Goal: Entertainment & Leisure: Consume media (video, audio)

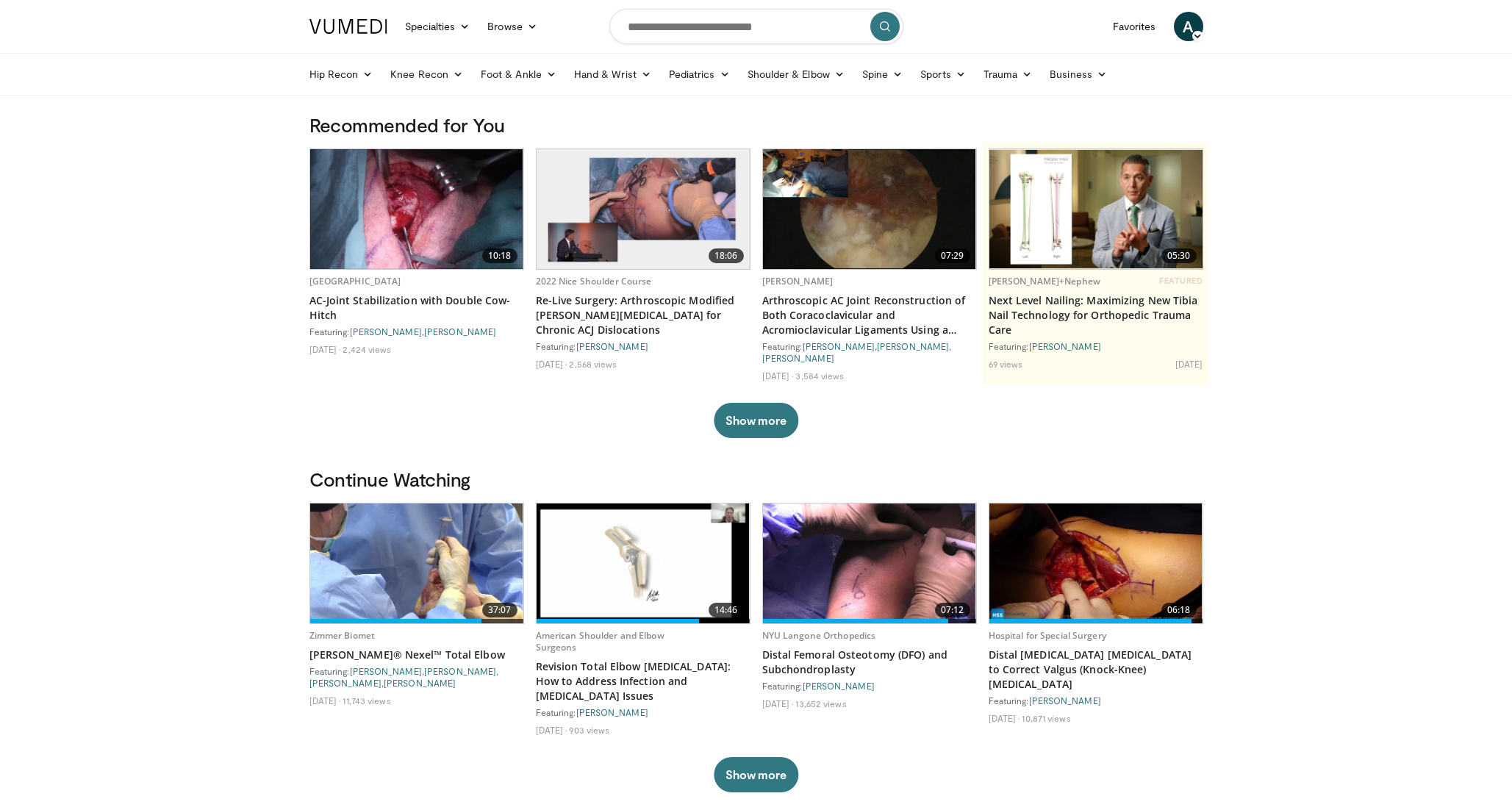
click at [420, 553] on img at bounding box center [417, 563] width 213 height 120
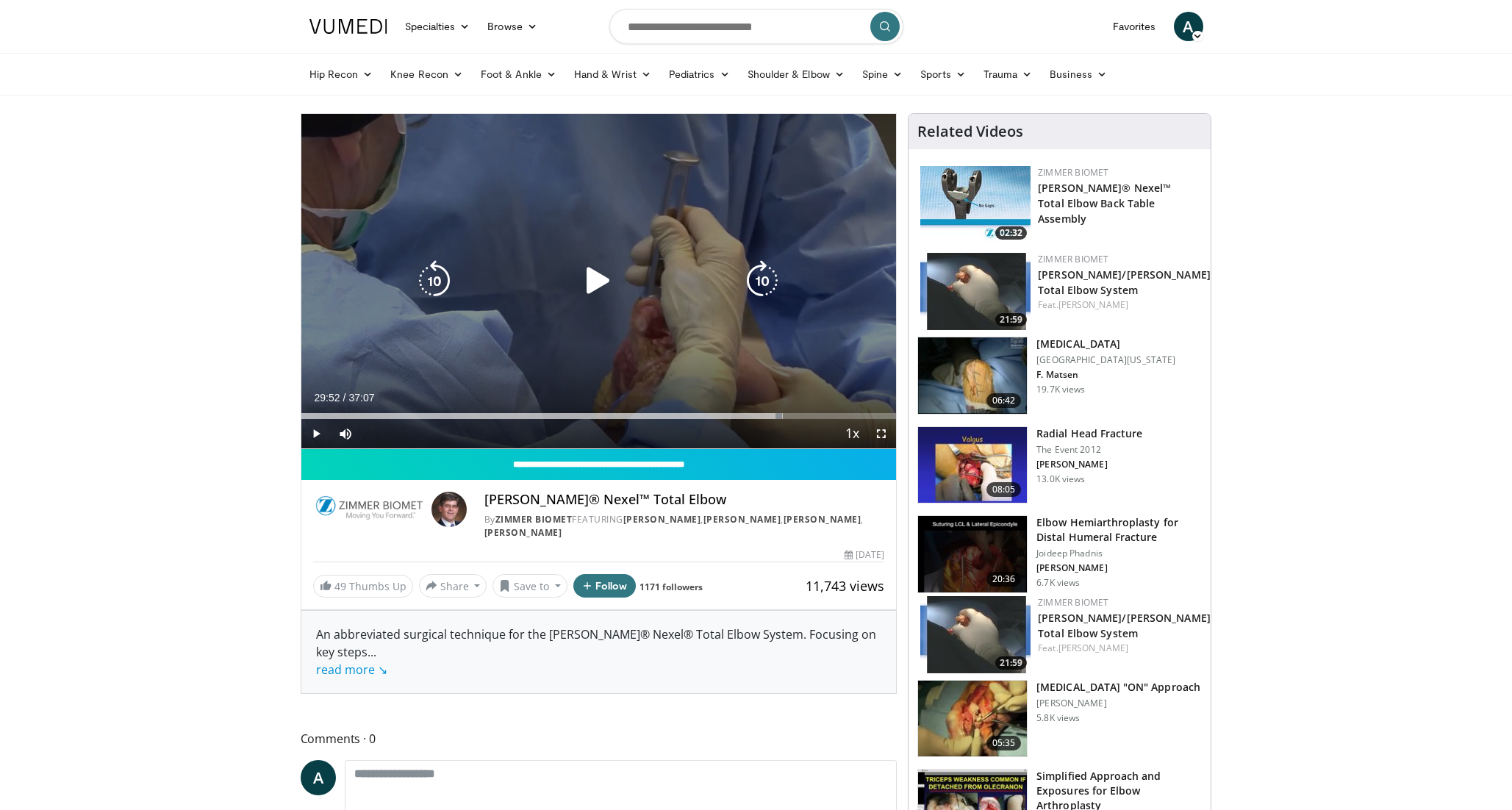
click at [597, 285] on icon "Video Player" at bounding box center [598, 280] width 41 height 41
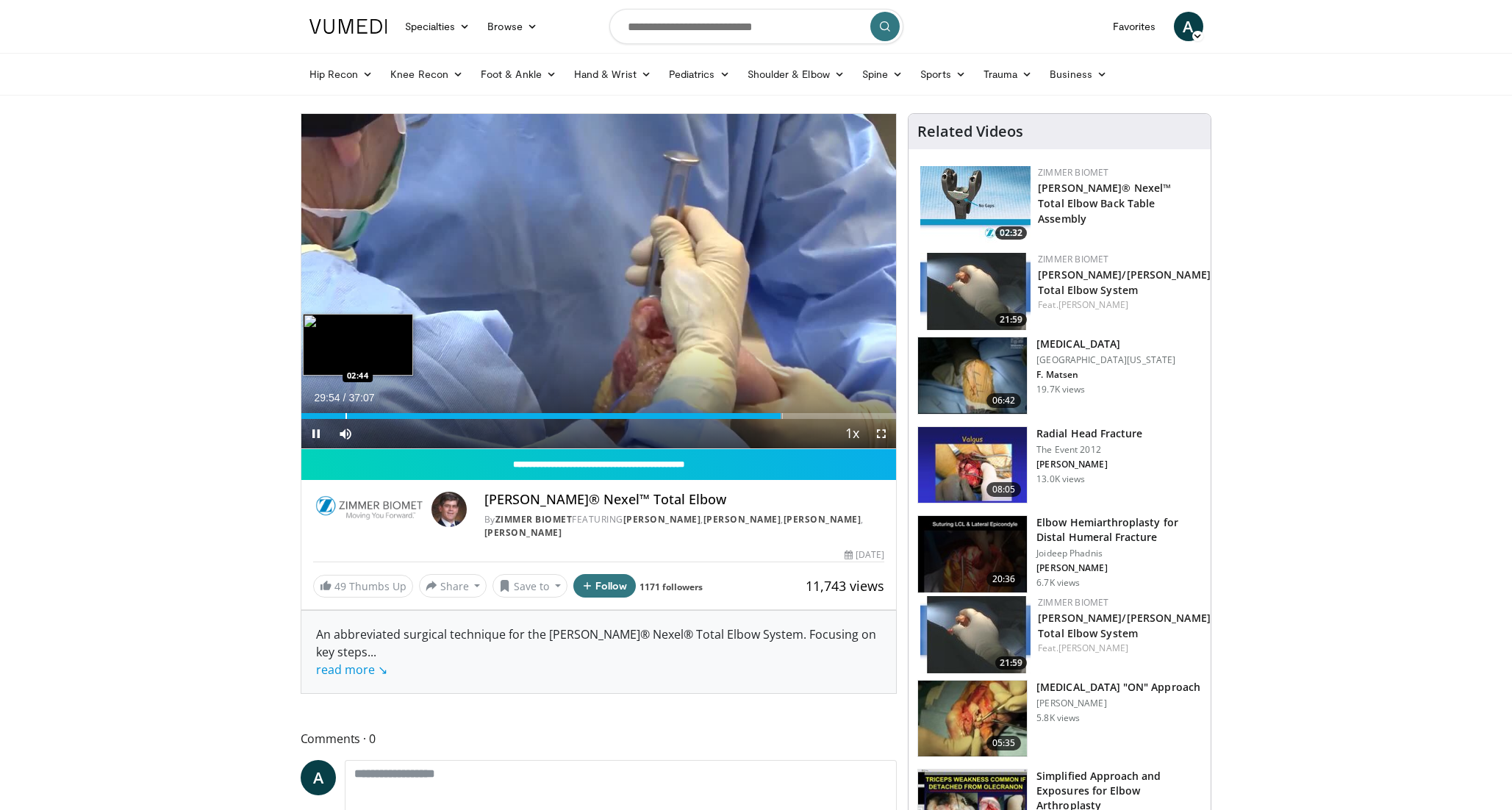
click at [345, 417] on div "Progress Bar" at bounding box center [346, 416] width 2 height 6
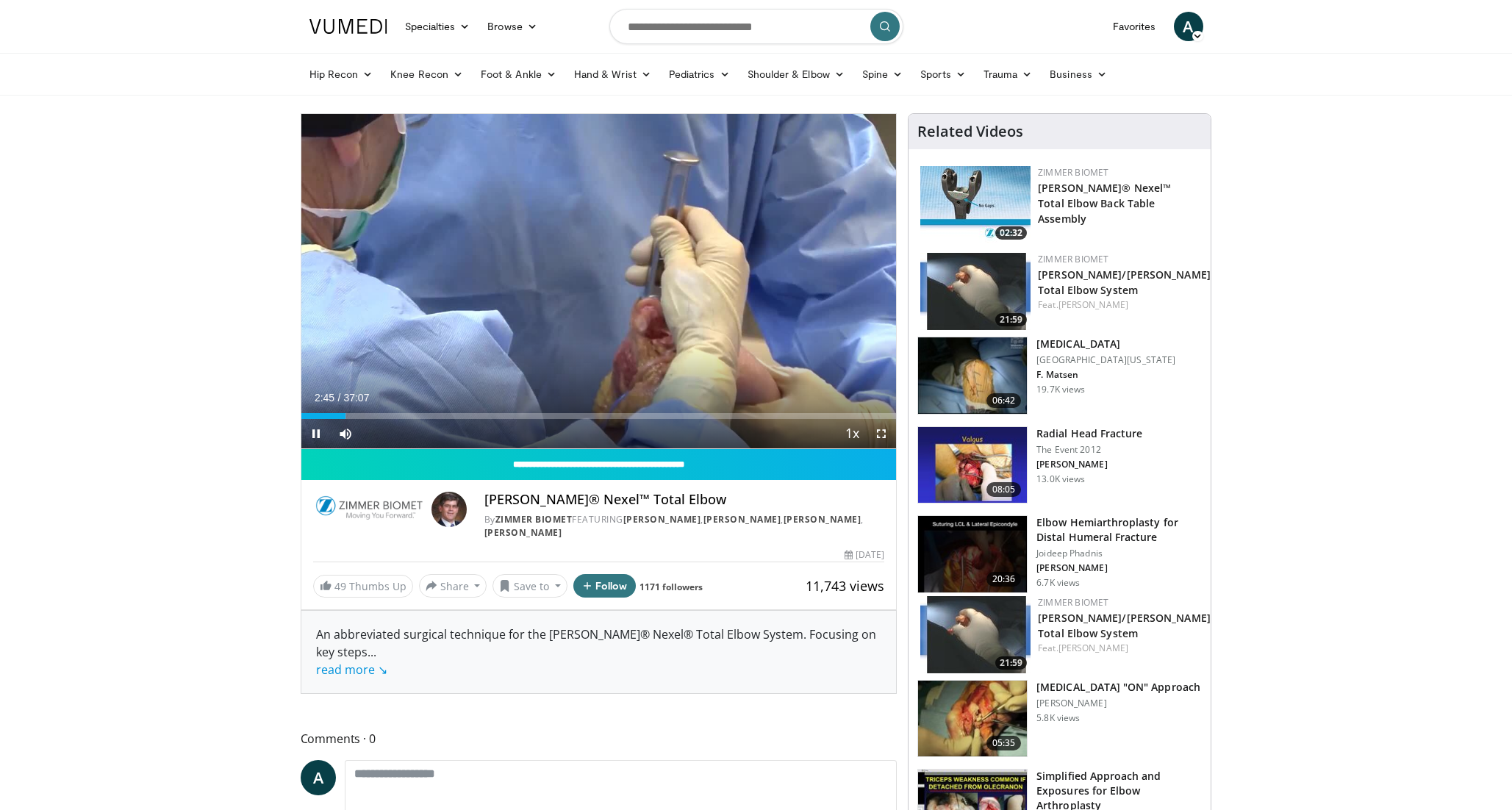
click at [854, 433] on video-js "**********" at bounding box center [599, 281] width 595 height 335
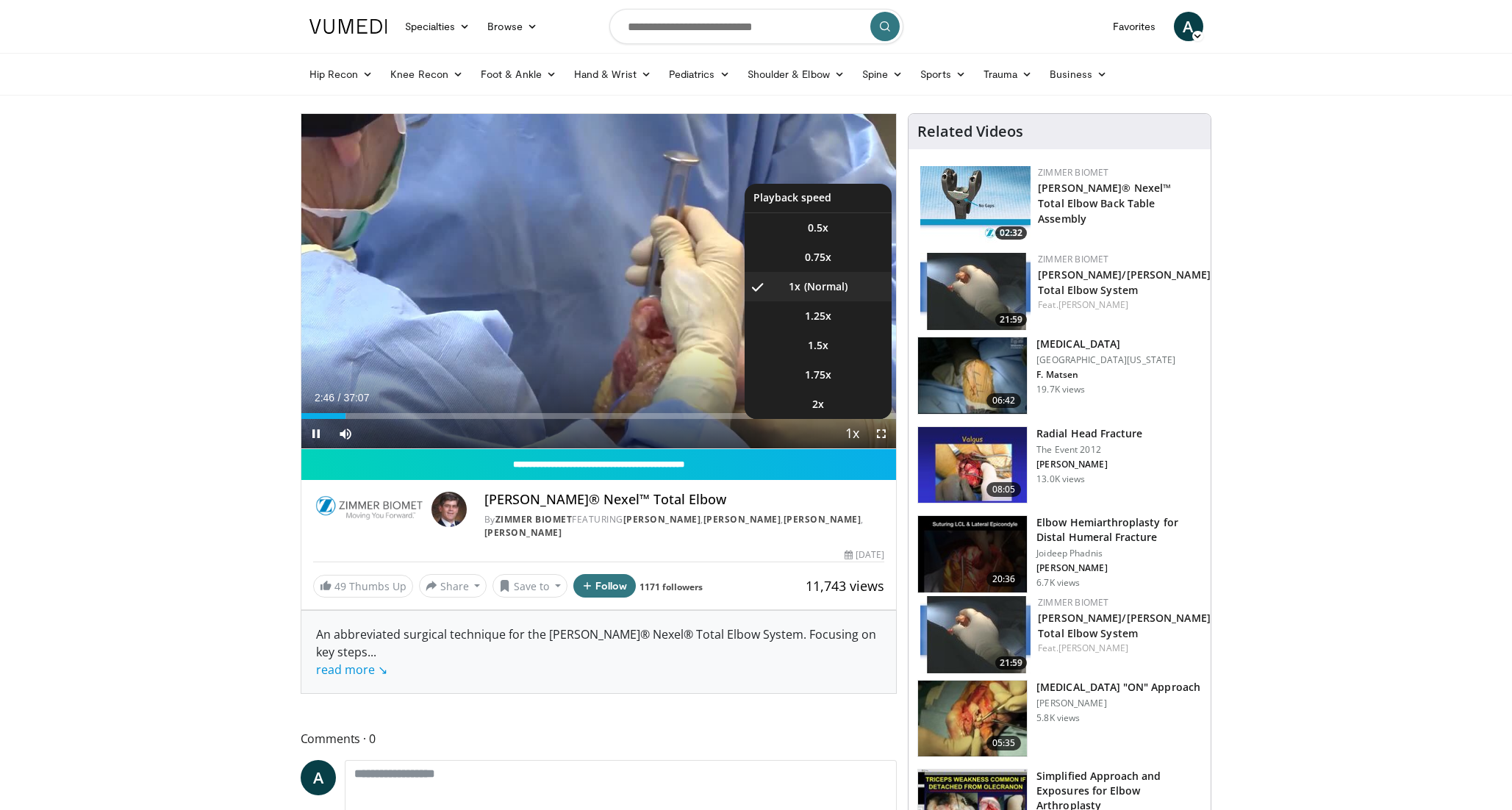
click at [855, 439] on span "Video Player" at bounding box center [851, 434] width 20 height 29
click at [830, 353] on li "1.5x" at bounding box center [817, 345] width 147 height 29
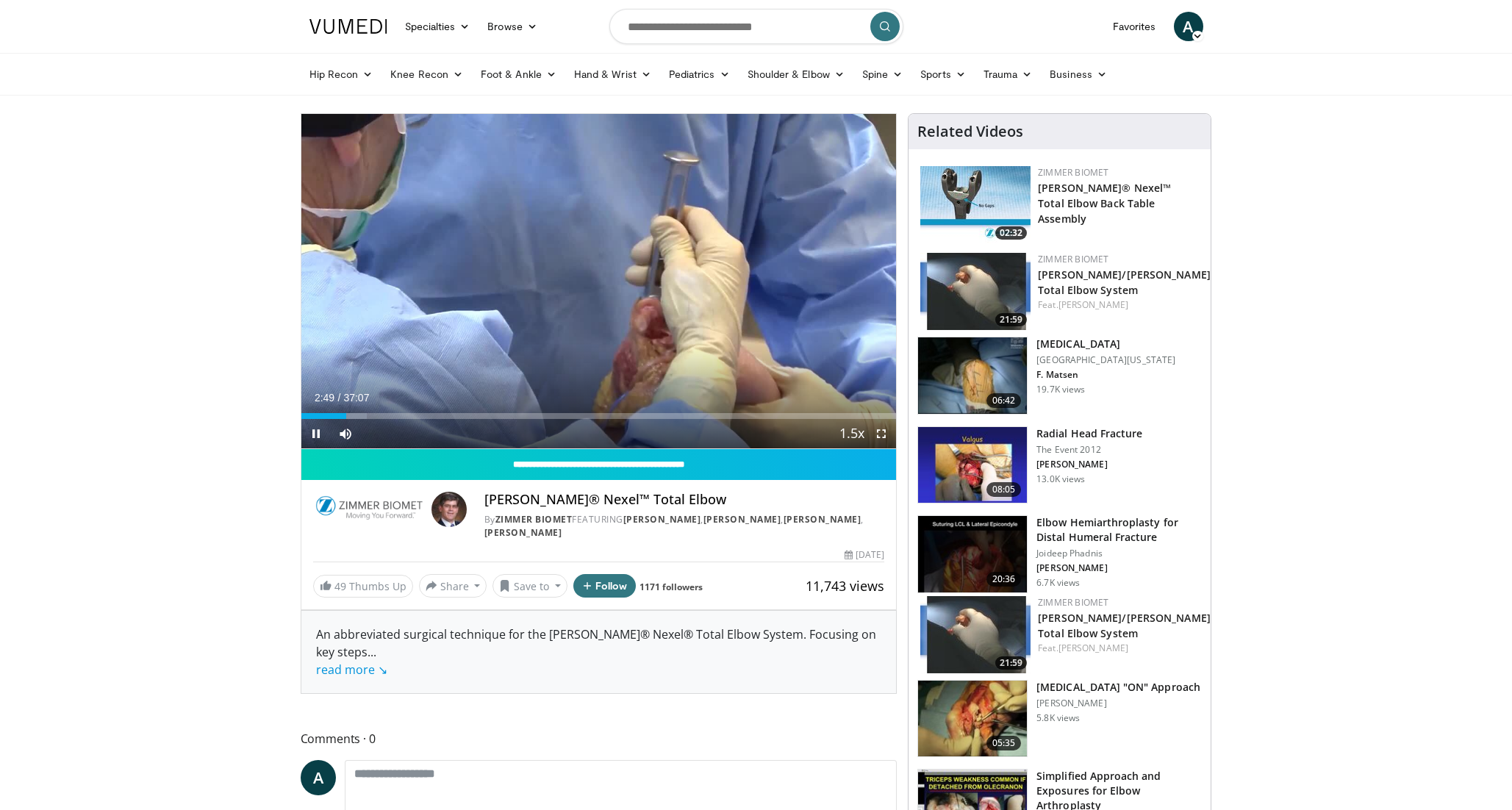
click at [885, 441] on span "Video Player" at bounding box center [881, 433] width 29 height 29
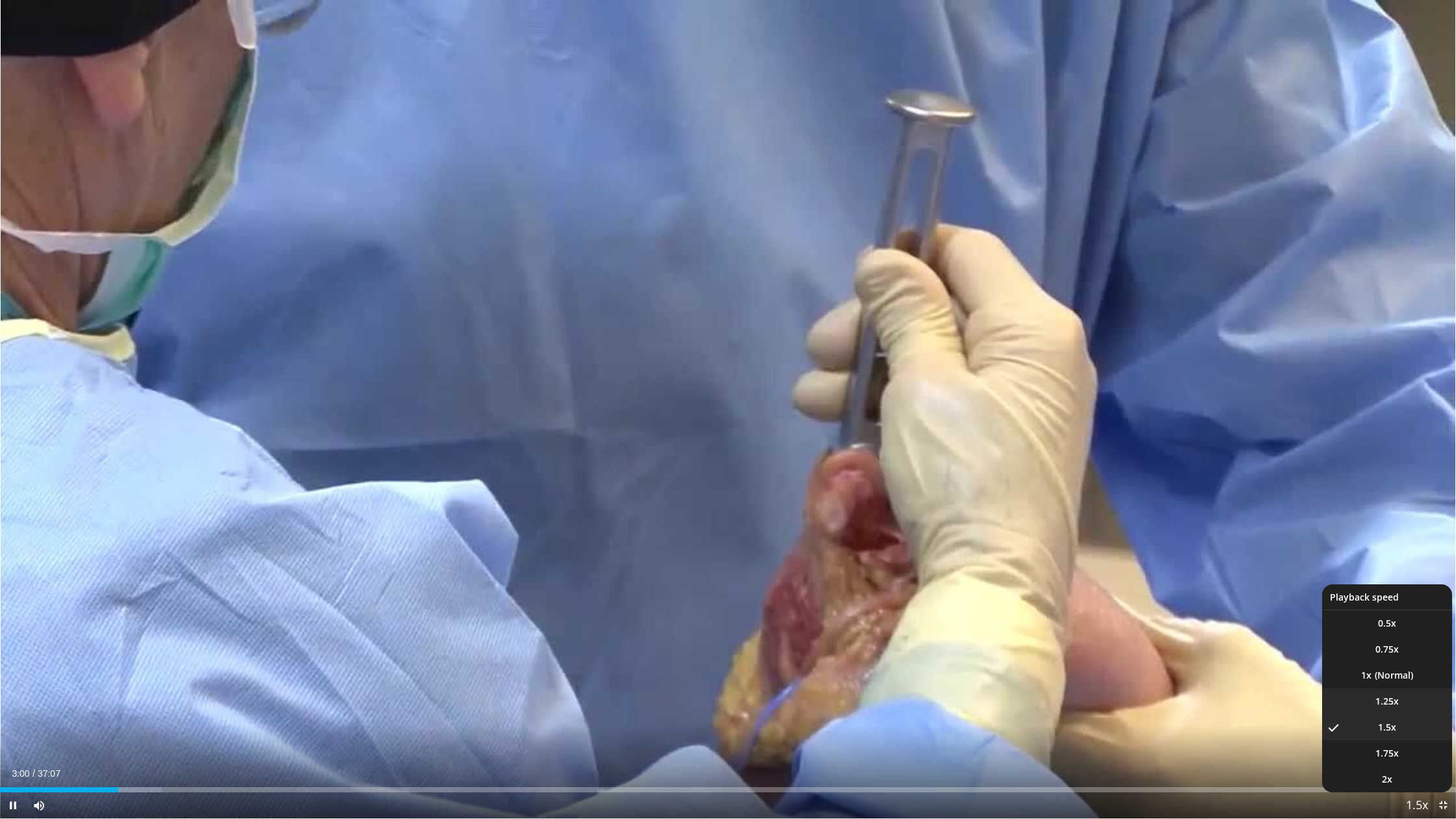
click at [1337, 702] on span "1.25x" at bounding box center [1387, 702] width 23 height 13
click at [1337, 716] on li "1.5x" at bounding box center [1387, 727] width 130 height 26
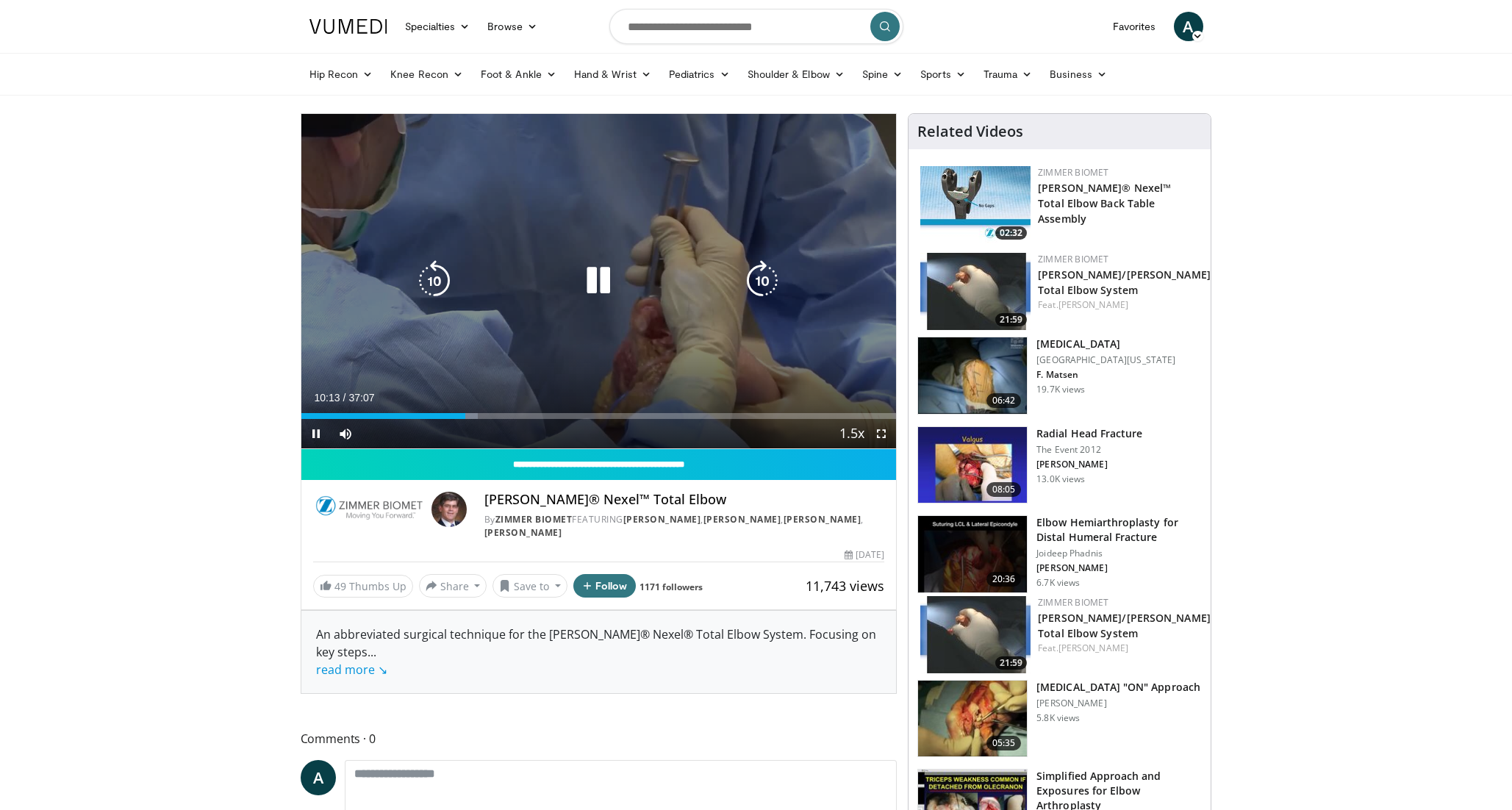
drag, startPoint x: 607, startPoint y: 285, endPoint x: 573, endPoint y: 295, distance: 35.4
click at [606, 285] on icon "Video Player" at bounding box center [598, 280] width 41 height 41
